Goal: Find specific page/section: Find specific page/section

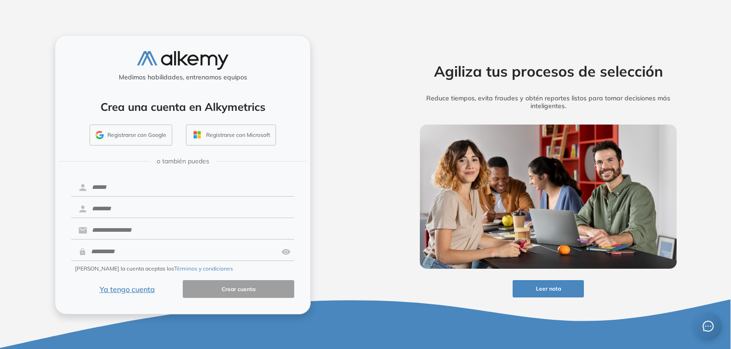
click at [132, 135] on button "Registrarse con Google" at bounding box center [131, 135] width 83 height 21
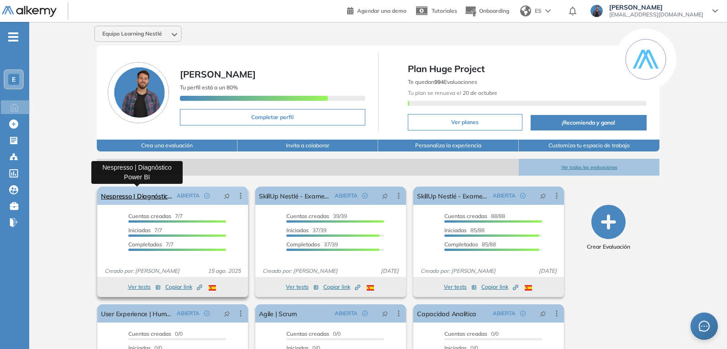
click at [157, 194] on link "Nespresso | Diagnóstico Power BI" at bounding box center [137, 196] width 72 height 18
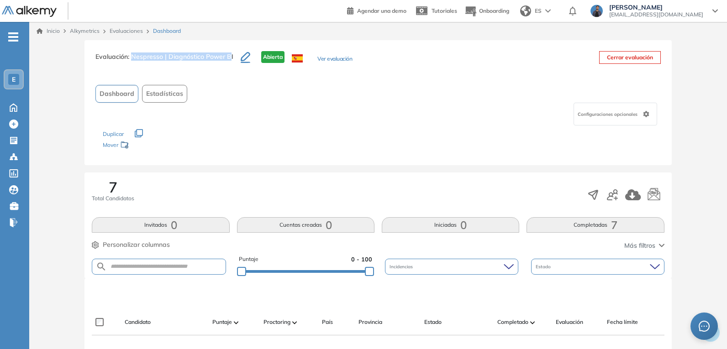
drag, startPoint x: 132, startPoint y: 57, endPoint x: 232, endPoint y: 56, distance: 99.6
click at [232, 57] on span ": Nespresso | Diagnóstico Power BI" at bounding box center [181, 57] width 106 height 8
click at [233, 56] on h3 "Evaluación : Nespresso | Diagnóstico Power BI" at bounding box center [167, 60] width 145 height 19
drag, startPoint x: 132, startPoint y: 54, endPoint x: 232, endPoint y: 61, distance: 99.8
click at [232, 61] on h3 "Evaluación : Nespresso | Diagnóstico Power BI" at bounding box center [167, 60] width 145 height 19
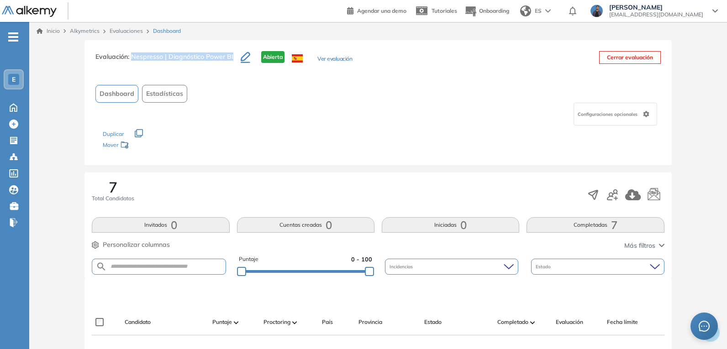
copy span "Nespresso | Diagnóstico Power BI"
drag, startPoint x: 3, startPoint y: 78, endPoint x: 9, endPoint y: 78, distance: 5.5
click at [6, 78] on li "E" at bounding box center [14, 79] width 29 height 20
click at [12, 78] on span "E" at bounding box center [14, 79] width 4 height 7
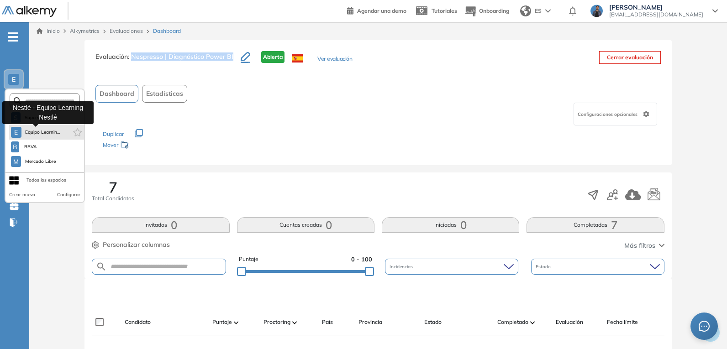
click at [53, 132] on span "Equipo Learnin..." at bounding box center [42, 132] width 35 height 7
